Goal: Information Seeking & Learning: Learn about a topic

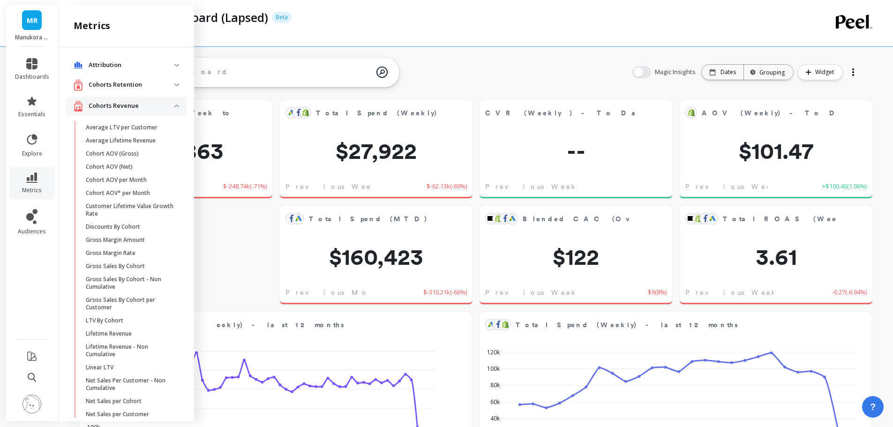
click at [169, 104] on revenue "Cohorts Revenue" at bounding box center [126, 106] width 120 height 19
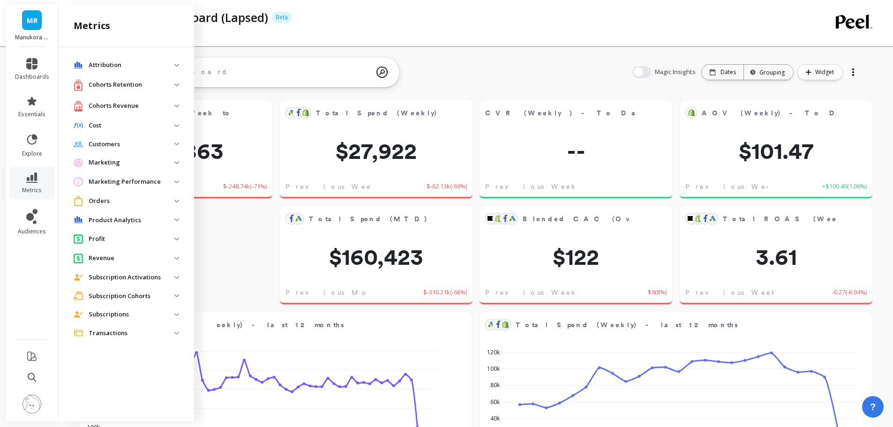
click at [165, 219] on p "Product Analytics" at bounding box center [132, 220] width 86 height 9
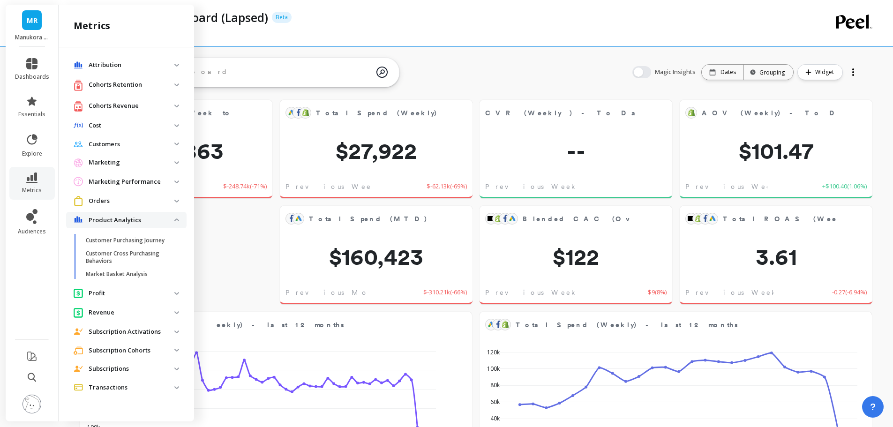
click at [158, 219] on p "Product Analytics" at bounding box center [132, 220] width 86 height 9
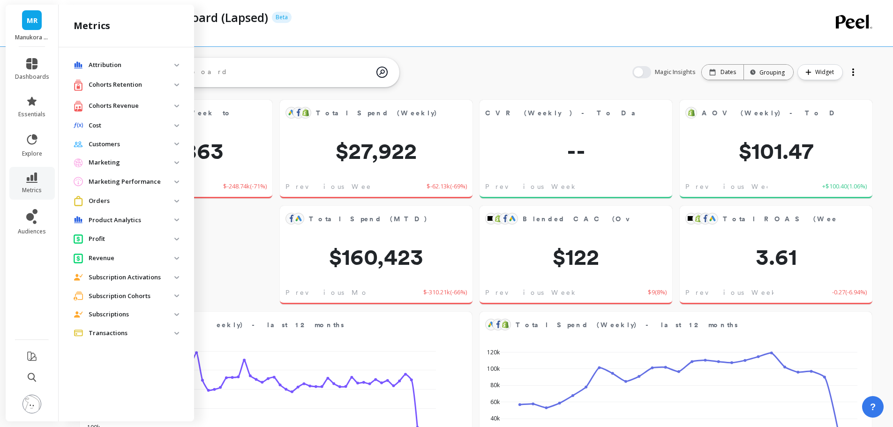
click at [143, 203] on p "Orders" at bounding box center [132, 200] width 86 height 9
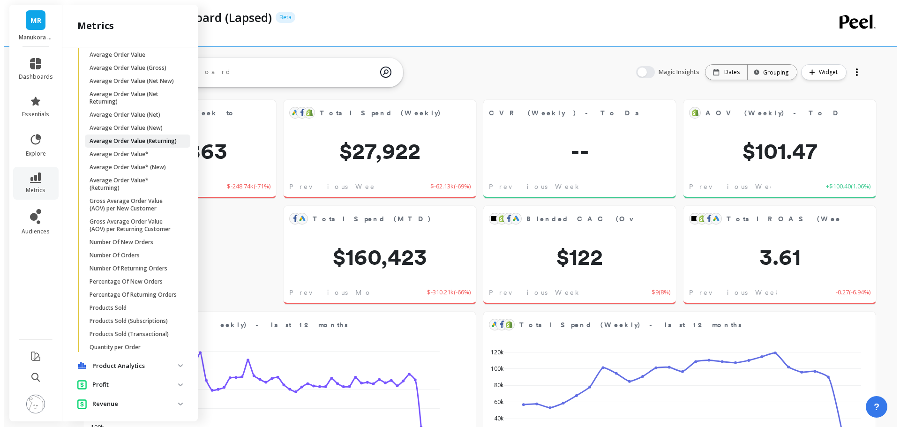
scroll to position [234, 0]
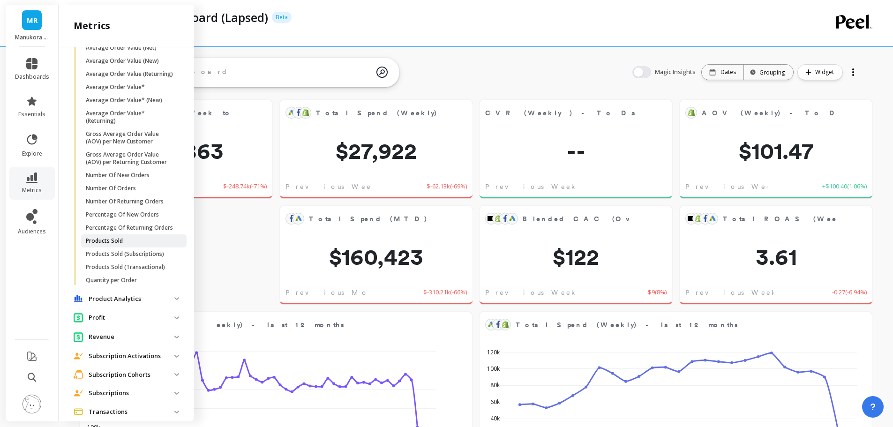
click at [112, 245] on p "Products Sold" at bounding box center [104, 241] width 37 height 8
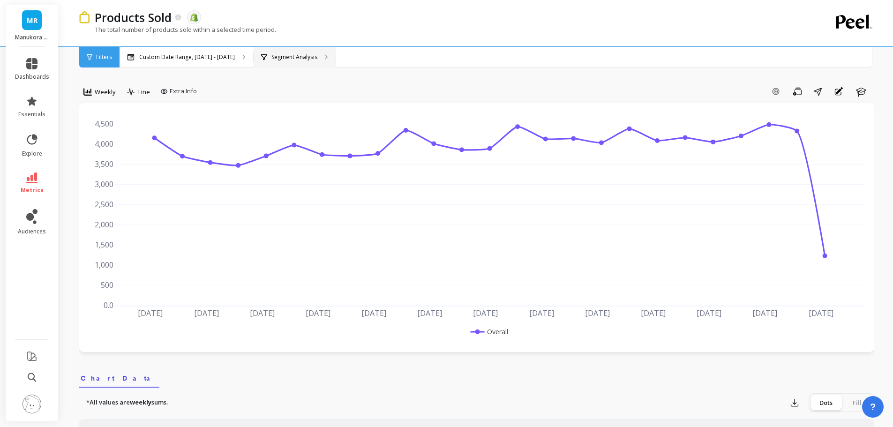
click at [281, 63] on div "Segment Analysis" at bounding box center [295, 57] width 82 height 21
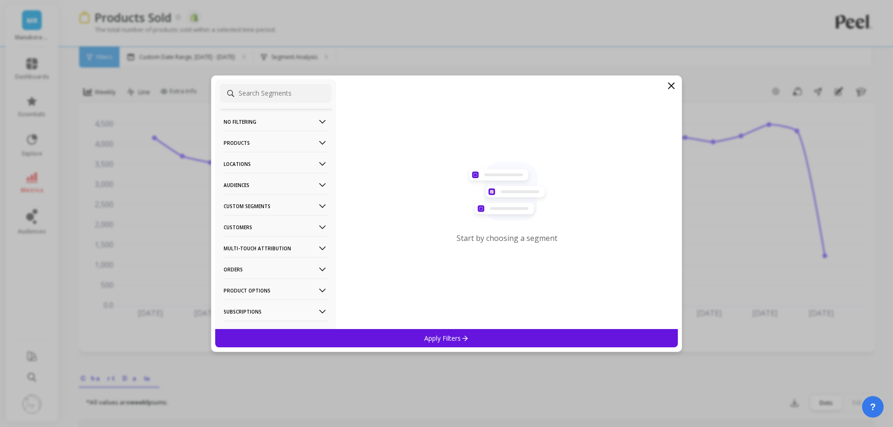
click at [668, 84] on icon at bounding box center [671, 85] width 11 height 11
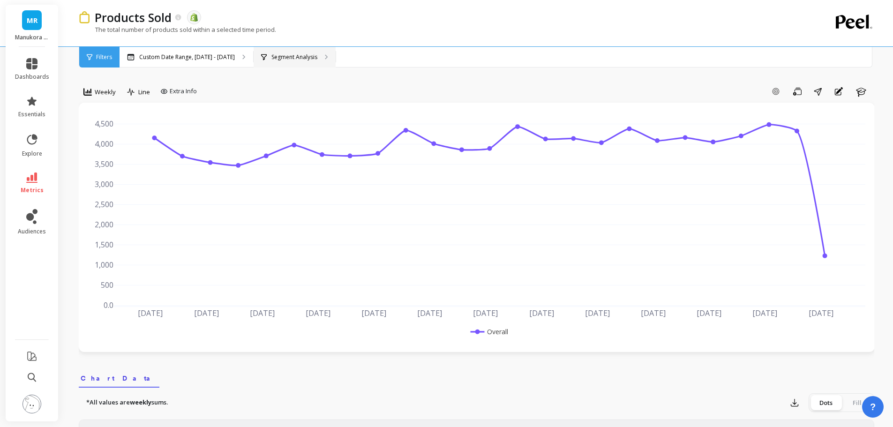
click at [276, 59] on p "Segment Analysis" at bounding box center [294, 57] width 46 height 8
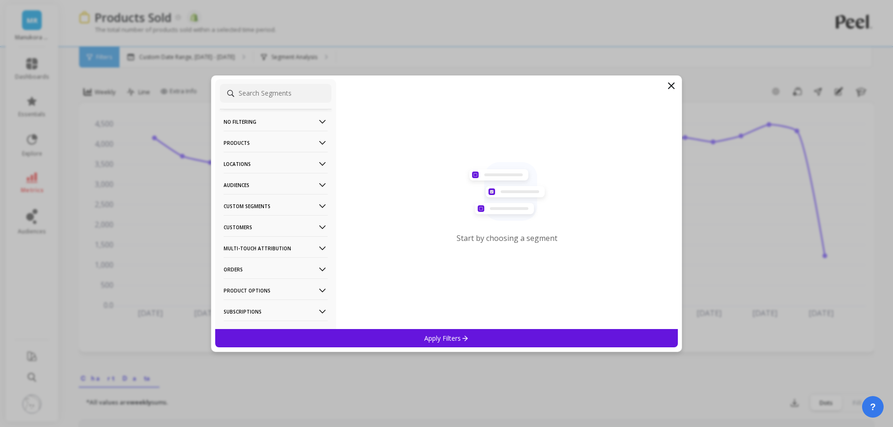
click at [245, 122] on p "No filtering" at bounding box center [276, 122] width 104 height 24
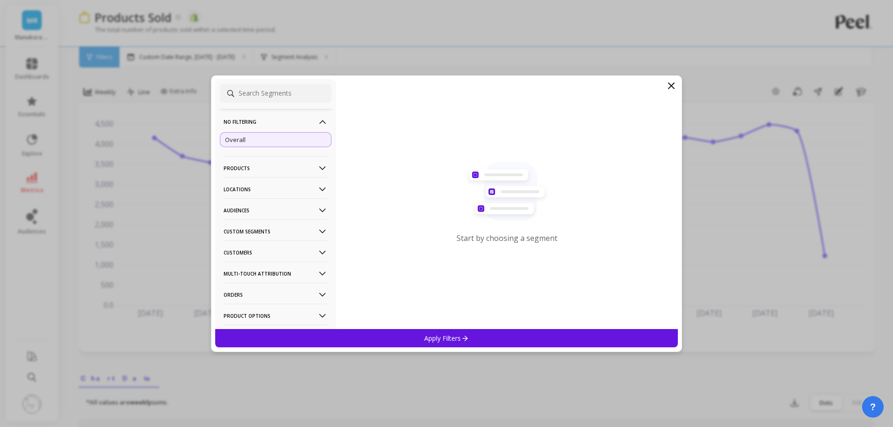
click at [272, 119] on p "No filtering" at bounding box center [276, 122] width 104 height 24
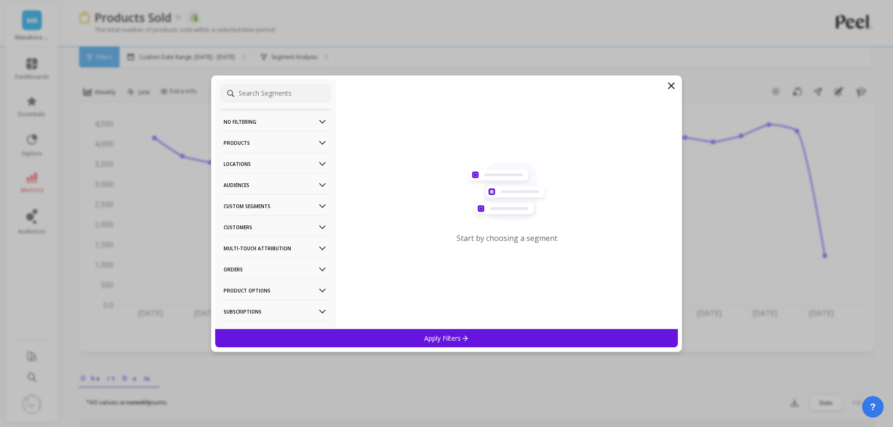
click at [253, 147] on p "Products" at bounding box center [276, 143] width 104 height 24
click at [242, 222] on div "SKUs" at bounding box center [276, 226] width 112 height 15
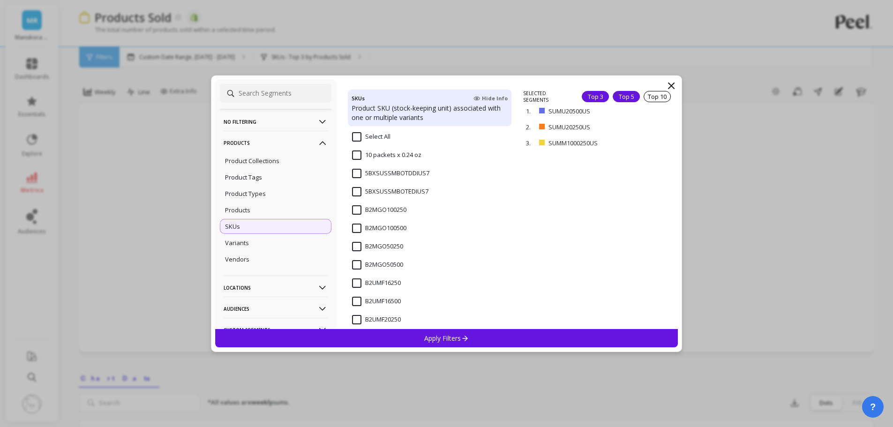
click at [627, 97] on div "Top 5" at bounding box center [626, 96] width 27 height 11
click at [428, 331] on div "Apply Filters" at bounding box center [446, 338] width 463 height 18
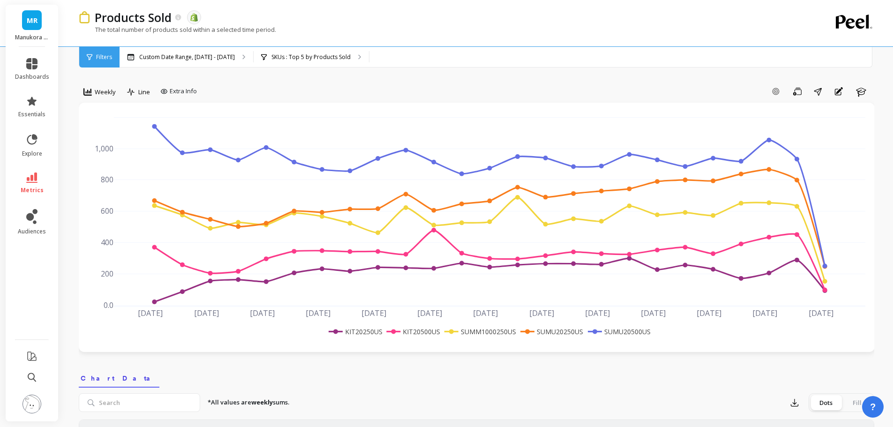
click at [102, 101] on div "Weekly" at bounding box center [100, 93] width 42 height 19
click at [102, 97] on div "Weekly" at bounding box center [99, 91] width 32 height 11
click at [99, 164] on div "Monthly" at bounding box center [113, 166] width 53 height 9
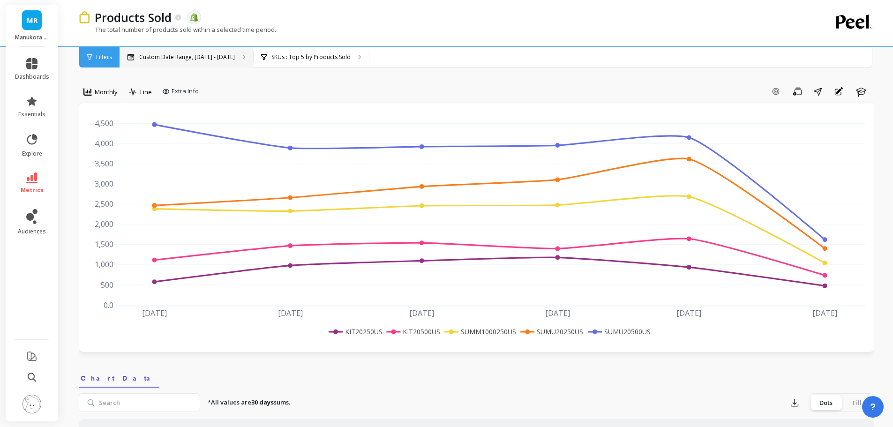
click at [218, 58] on p "Custom Date Range, [DATE] - [DATE]" at bounding box center [187, 57] width 96 height 8
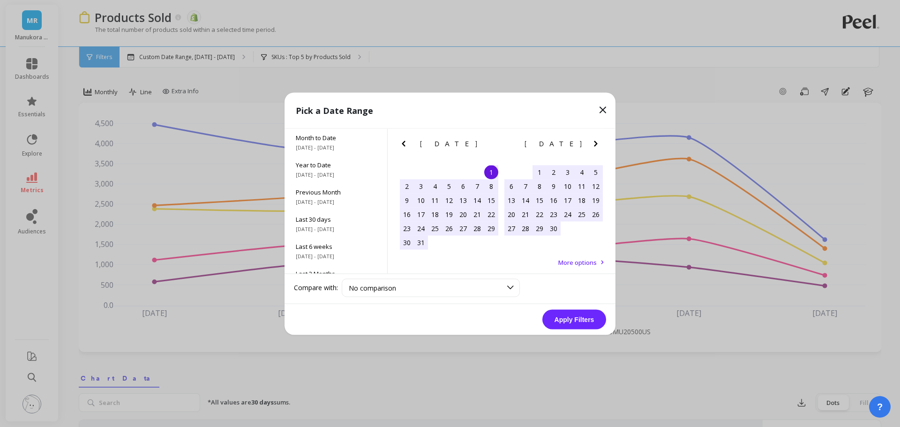
click at [405, 143] on icon "Previous Month" at bounding box center [403, 143] width 11 height 11
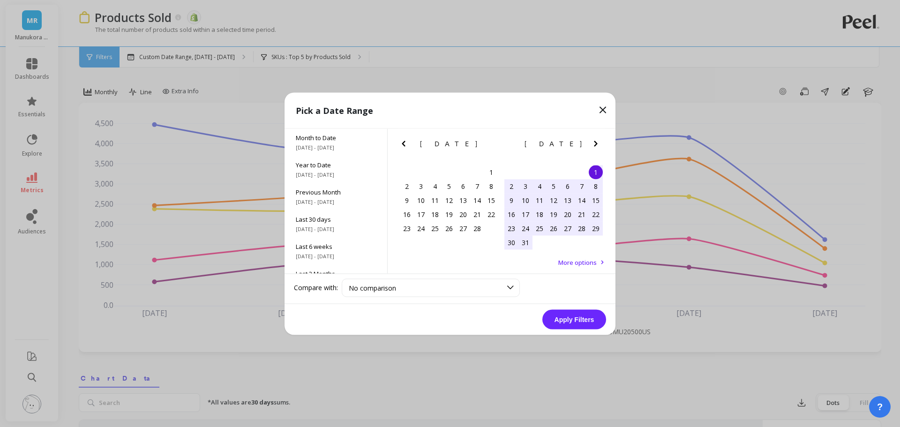
click at [405, 143] on icon "Previous Month" at bounding box center [403, 143] width 11 height 11
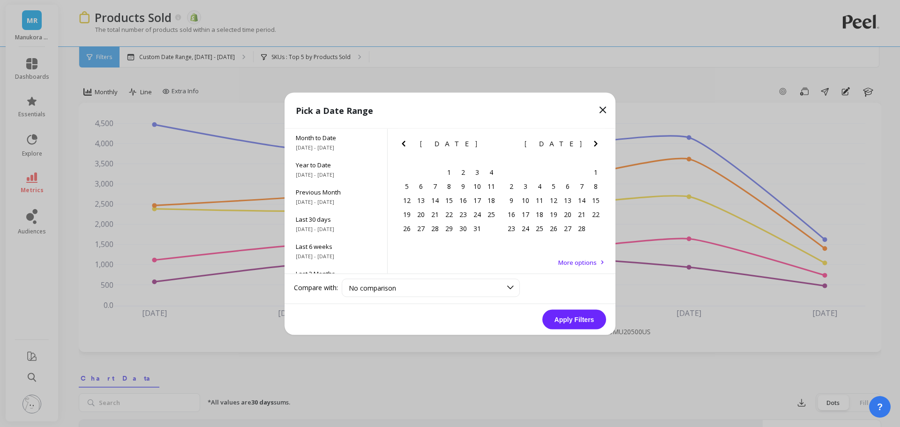
click at [405, 143] on icon "Previous Month" at bounding box center [403, 143] width 11 height 11
click at [408, 172] on div "1" at bounding box center [407, 172] width 14 height 14
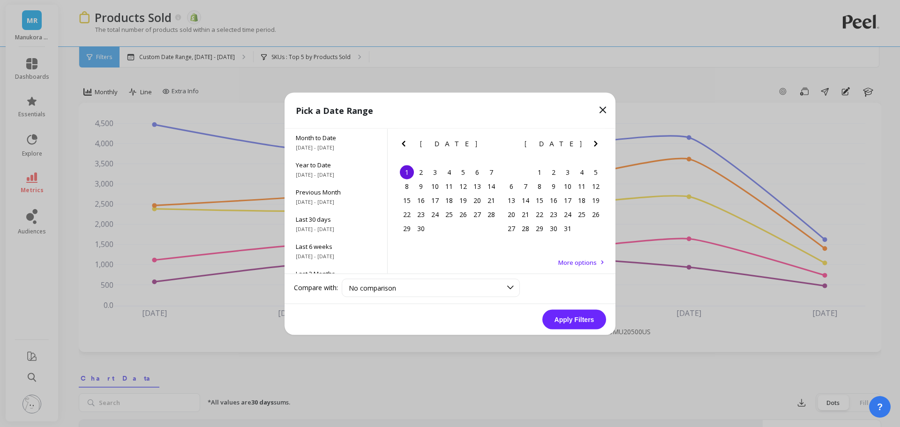
click at [574, 324] on button "Apply Filters" at bounding box center [574, 319] width 64 height 20
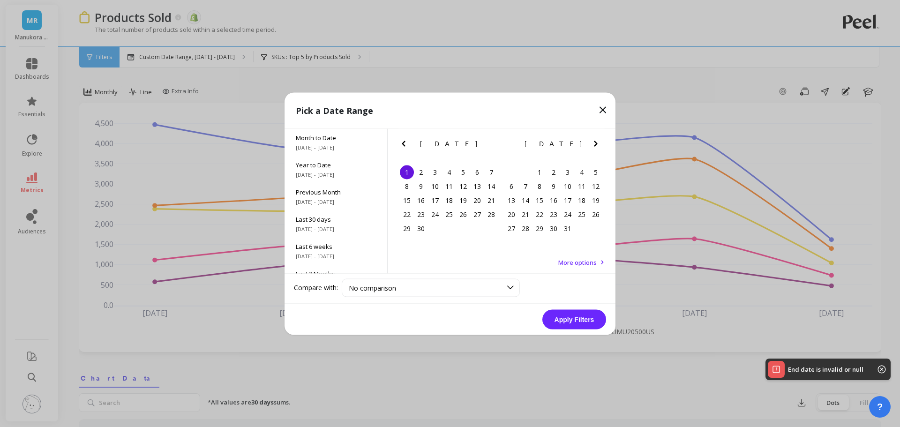
click at [598, 145] on icon "Next Month" at bounding box center [595, 143] width 11 height 11
click at [596, 145] on icon "Next Month" at bounding box center [595, 144] width 3 height 6
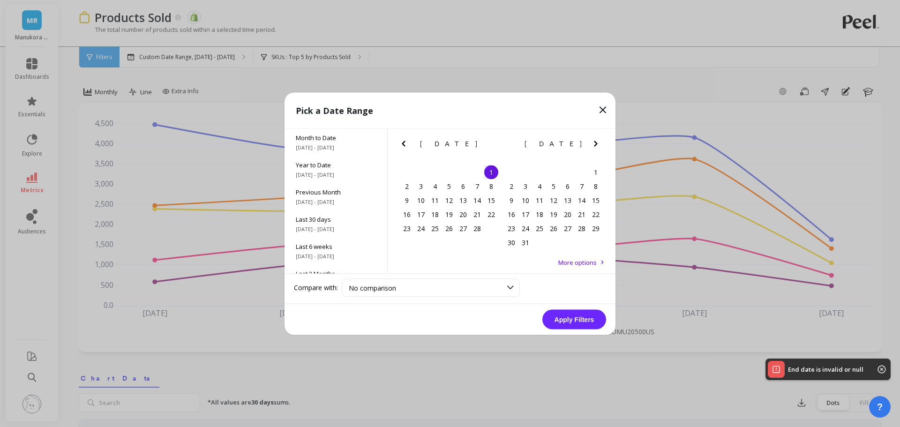
click at [596, 145] on icon "Next Month" at bounding box center [595, 144] width 3 height 6
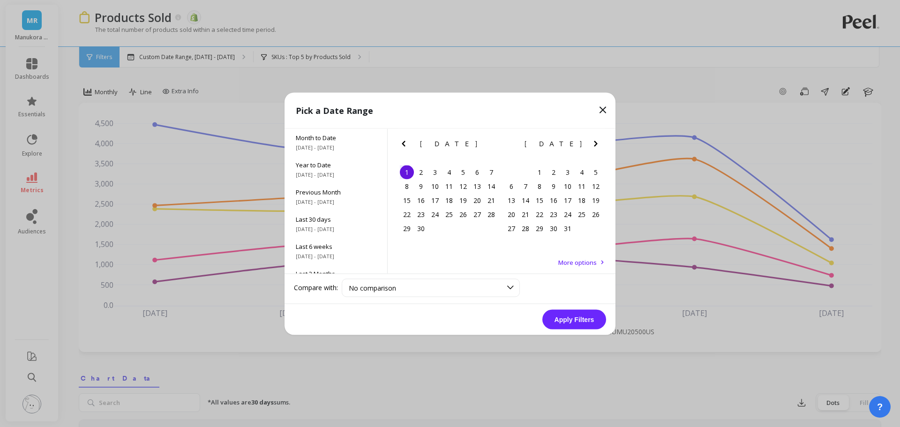
click at [596, 145] on icon "Next Month" at bounding box center [595, 144] width 3 height 6
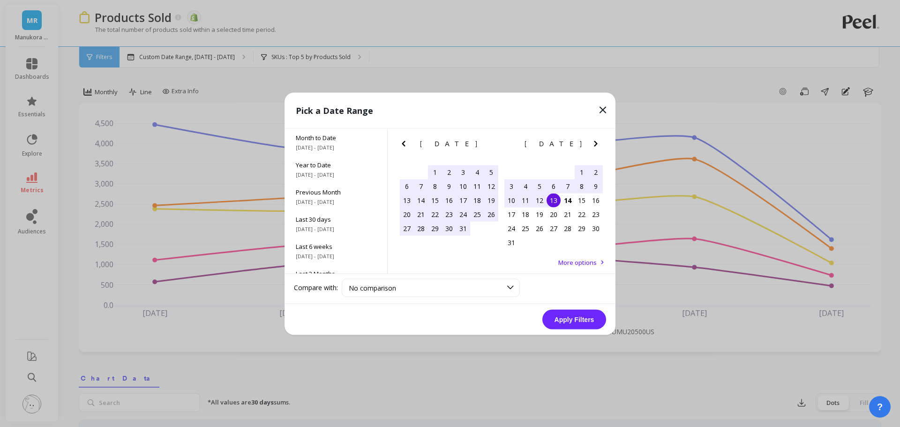
click at [557, 198] on div "13" at bounding box center [554, 200] width 14 height 14
click at [573, 319] on button "Apply Filters" at bounding box center [574, 319] width 64 height 20
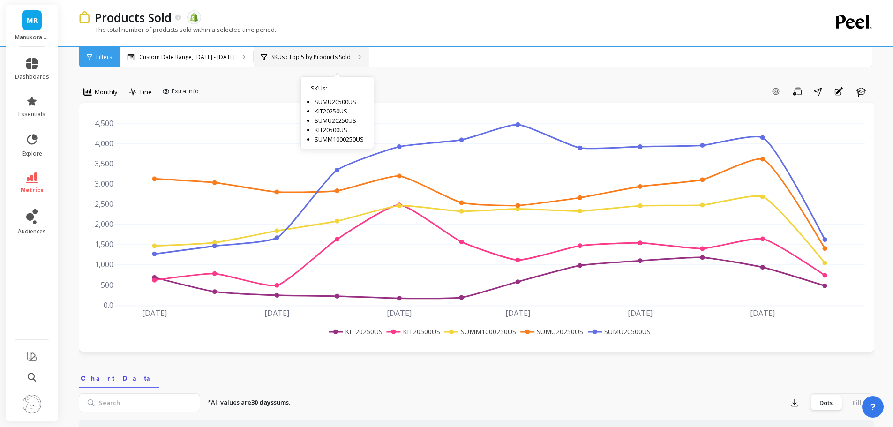
click at [329, 55] on p "SKUs : Top 5 by Products Sold" at bounding box center [310, 57] width 79 height 8
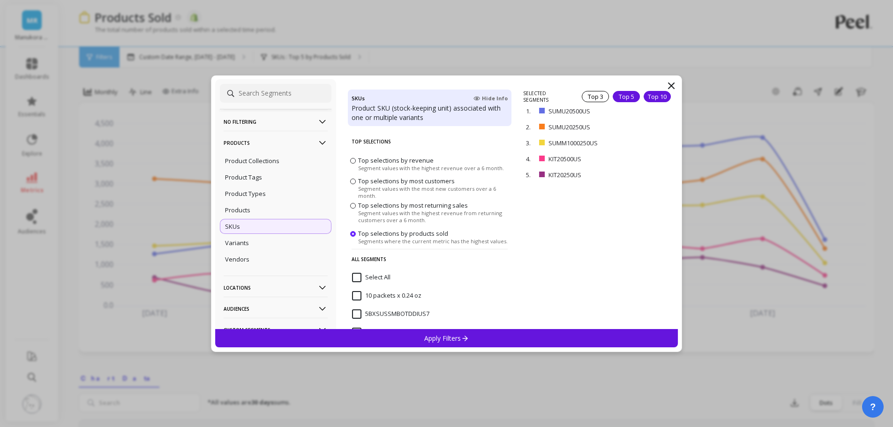
click at [644, 95] on div "Top 10" at bounding box center [657, 96] width 27 height 11
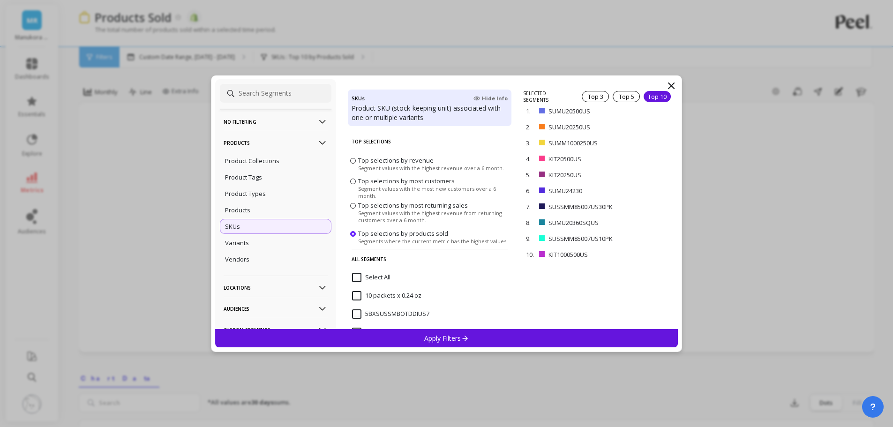
click at [467, 336] on icon at bounding box center [465, 338] width 8 height 8
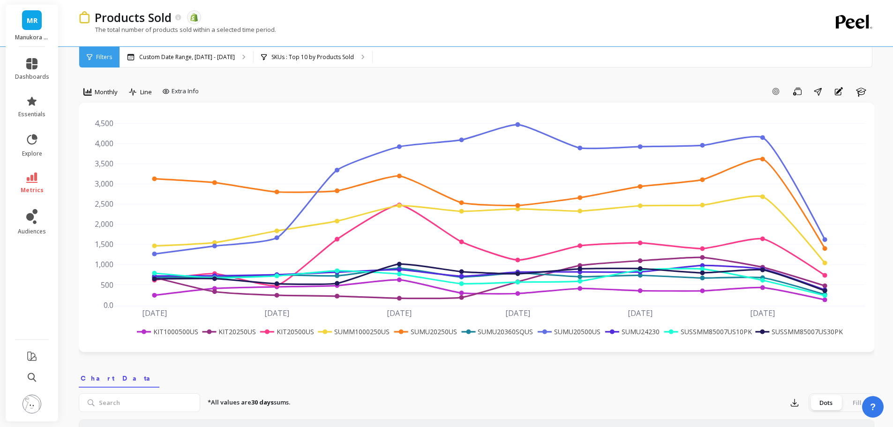
click at [282, 330] on rect at bounding box center [286, 332] width 57 height 10
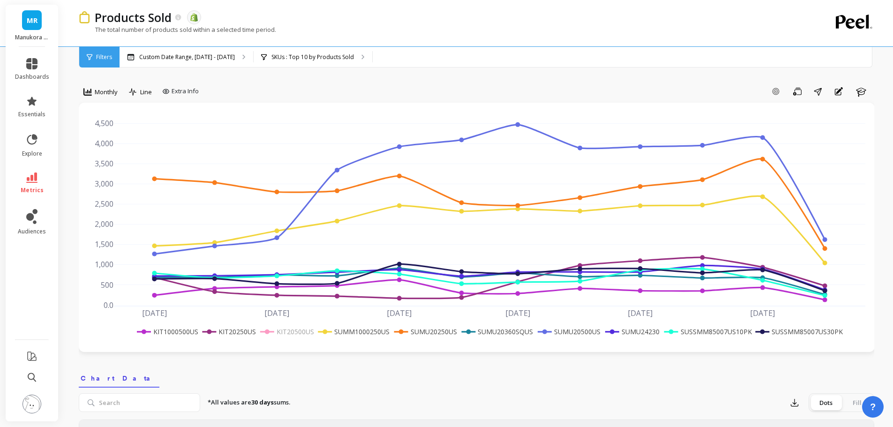
click at [282, 330] on rect at bounding box center [286, 332] width 57 height 10
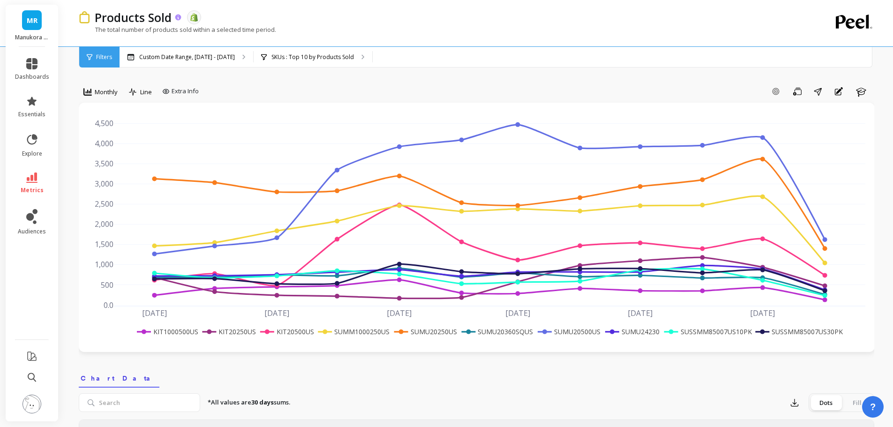
click at [154, 14] on p "Products Sold" at bounding box center [133, 17] width 77 height 16
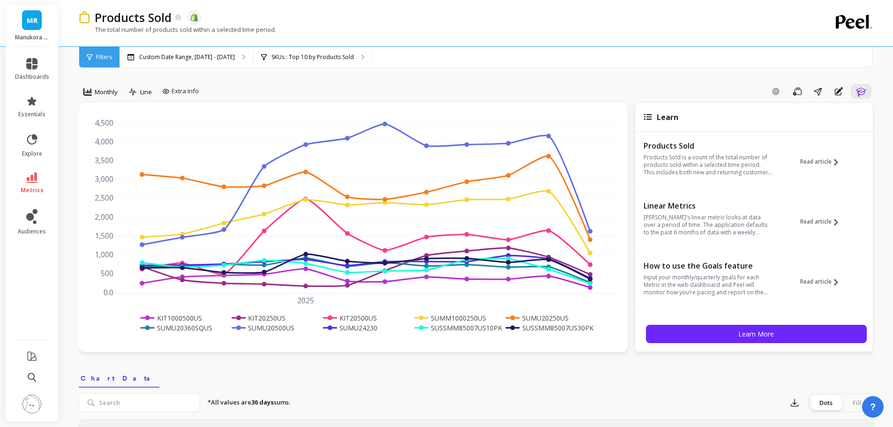
click at [31, 180] on icon at bounding box center [31, 178] width 11 height 10
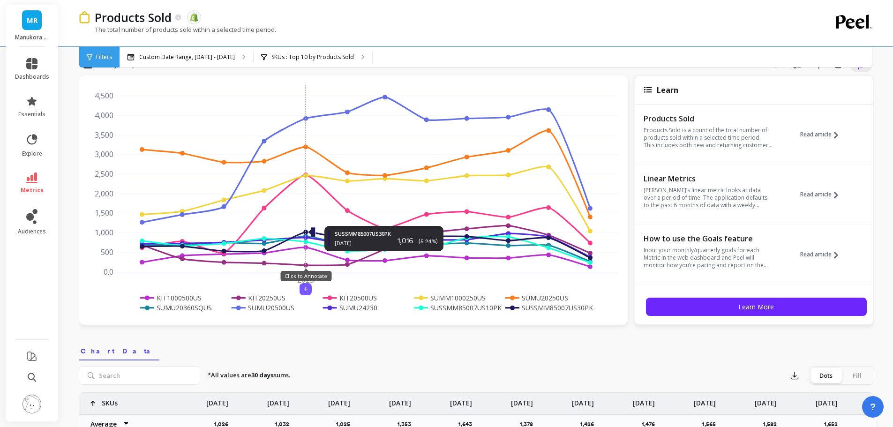
scroll to position [47, 0]
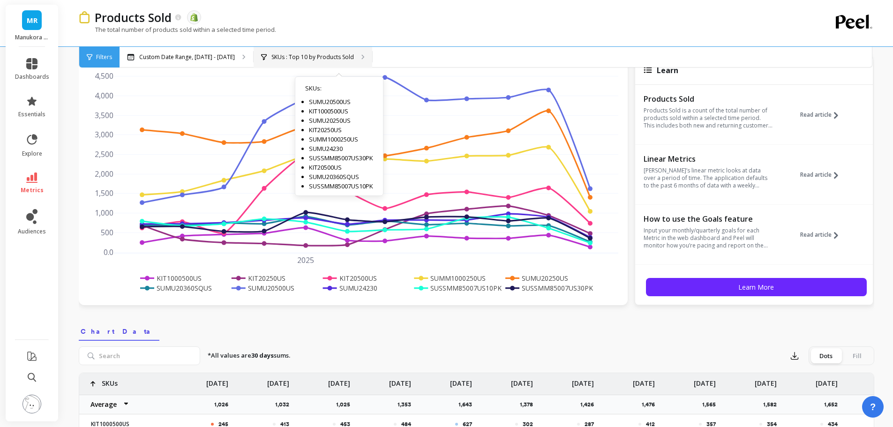
click at [348, 49] on div "SKUs : Top 10 by Products Sold SKUs : SUMU20500US KIT1000500US SUMU20250US KIT2…" at bounding box center [313, 57] width 119 height 21
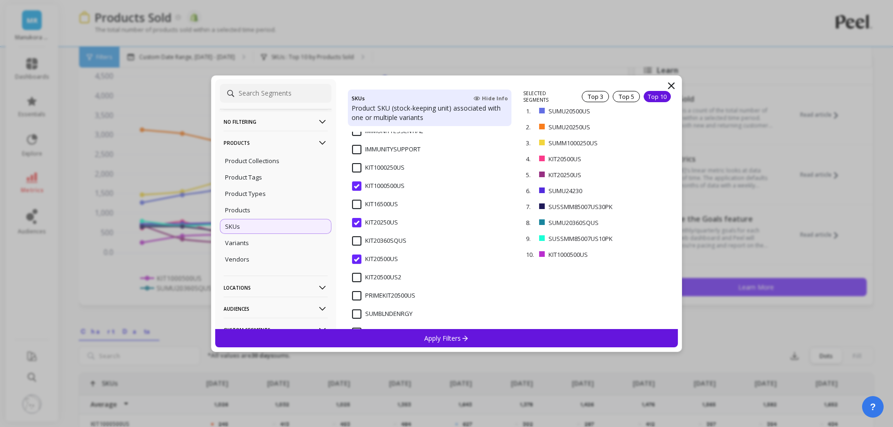
scroll to position [920, 0]
click at [359, 270] on input "KIT20500US2" at bounding box center [376, 271] width 49 height 9
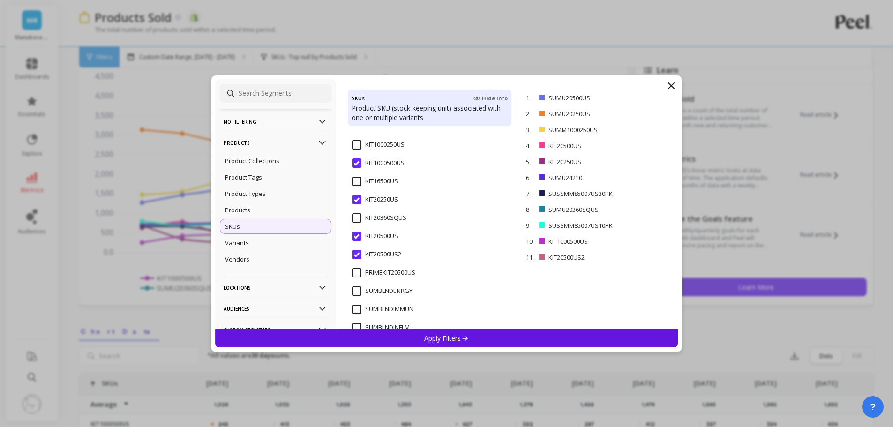
scroll to position [943, 0]
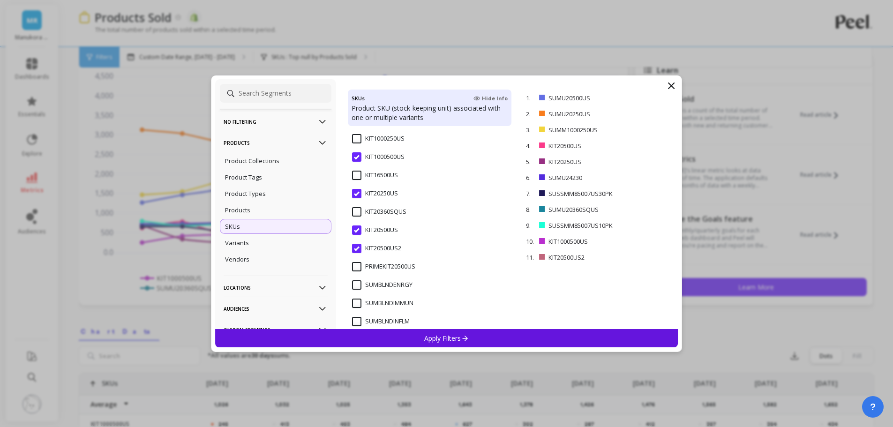
click at [359, 264] on input "PRIMEKIT20500US" at bounding box center [383, 266] width 63 height 9
click at [447, 337] on p "Apply Filters" at bounding box center [446, 338] width 45 height 9
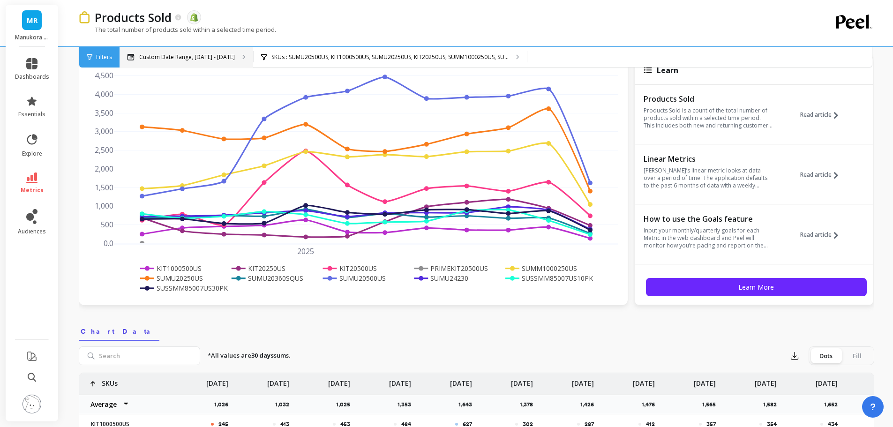
click at [212, 47] on div "Custom Date Range, [DATE] - [DATE]" at bounding box center [187, 57] width 134 height 21
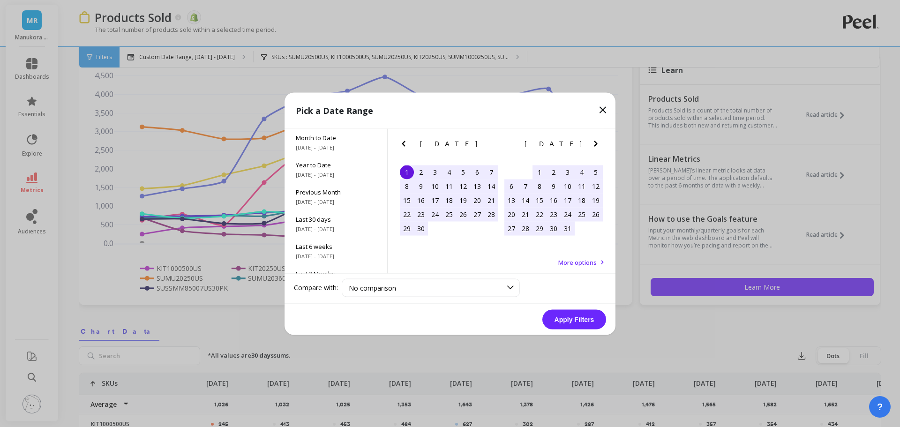
click at [602, 113] on icon at bounding box center [602, 109] width 11 height 11
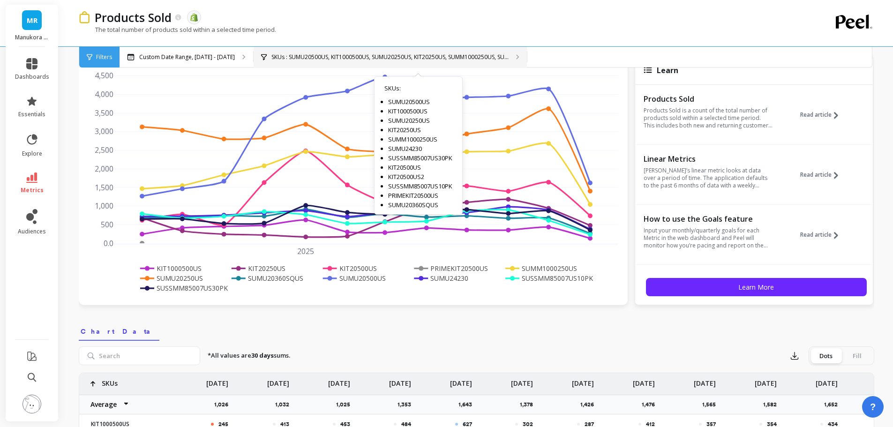
click at [353, 57] on p "SKUs : SUMU20500US, KIT1000500US, SUMU20250US, KIT20250US, SUMM1000250US, SU..." at bounding box center [389, 57] width 237 height 8
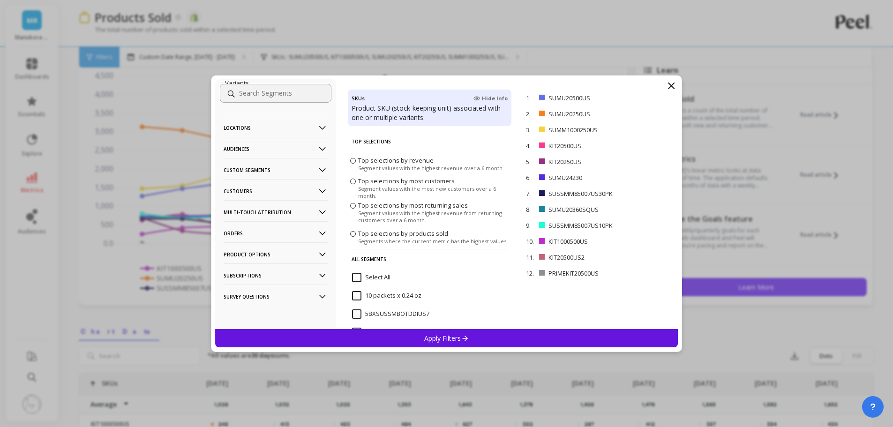
click at [472, 334] on div "Apply Filters" at bounding box center [446, 338] width 463 height 18
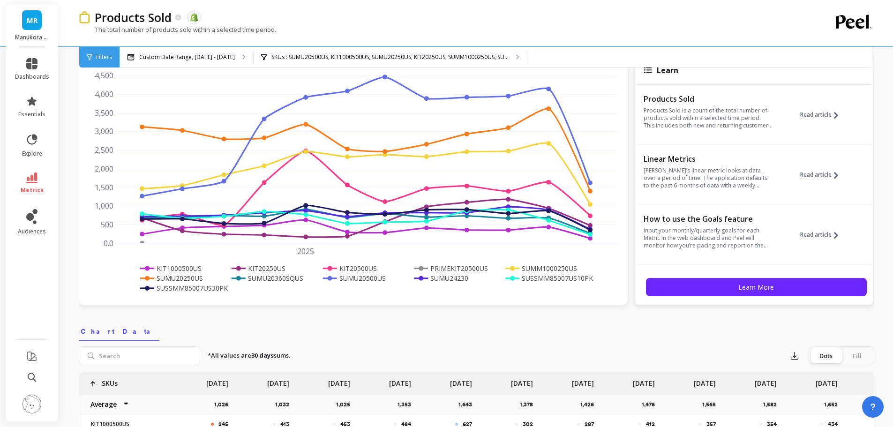
click at [336, 267] on rect at bounding box center [349, 268] width 57 height 10
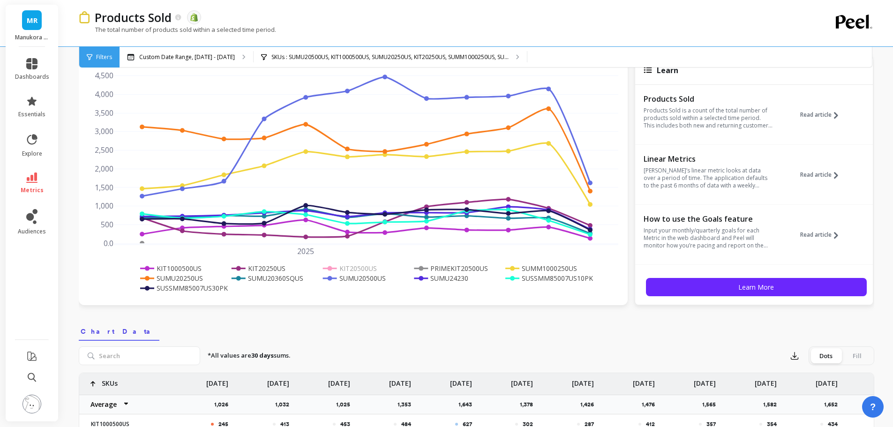
click at [335, 269] on rect at bounding box center [349, 268] width 57 height 10
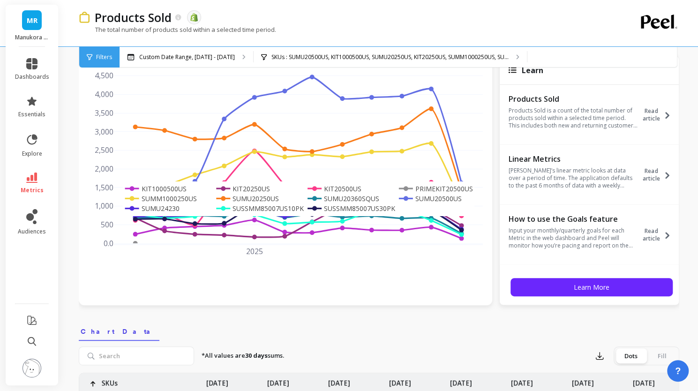
click at [162, 210] on rect at bounding box center [152, 208] width 58 height 10
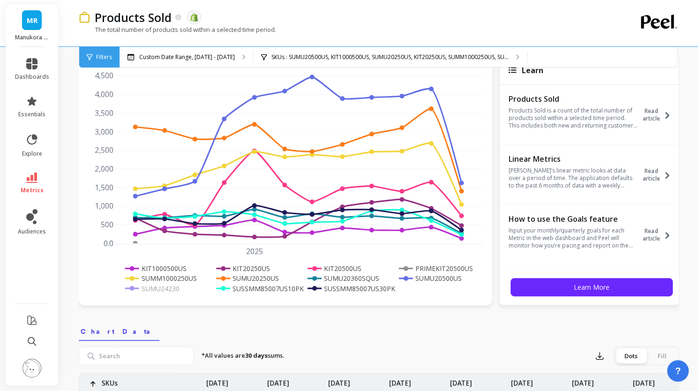
click at [154, 288] on rect at bounding box center [152, 288] width 58 height 10
